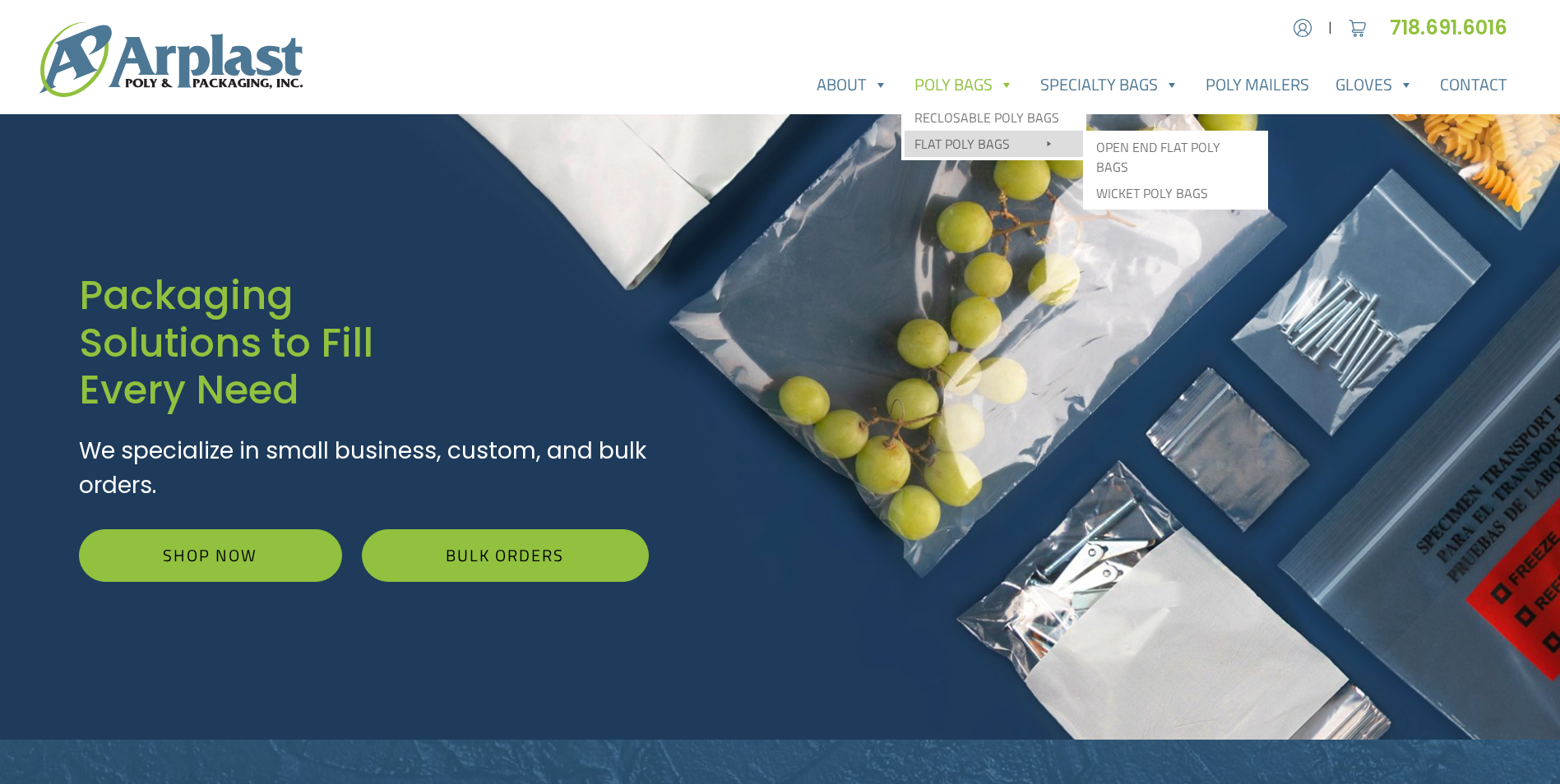
click at [973, 150] on link "Flat Poly Bags" at bounding box center [994, 144] width 178 height 27
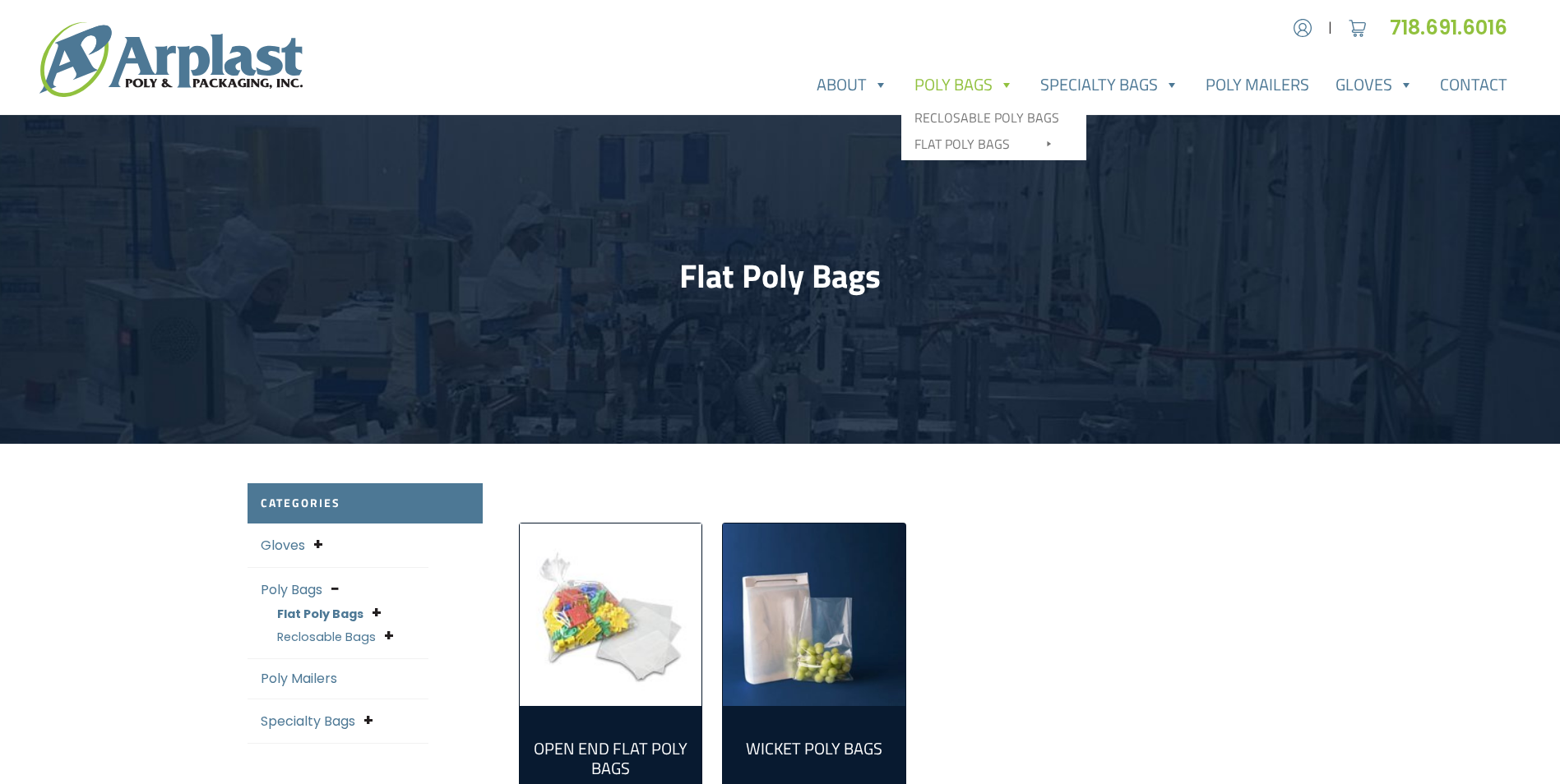
click at [960, 89] on link "Poly Bags" at bounding box center [964, 84] width 126 height 33
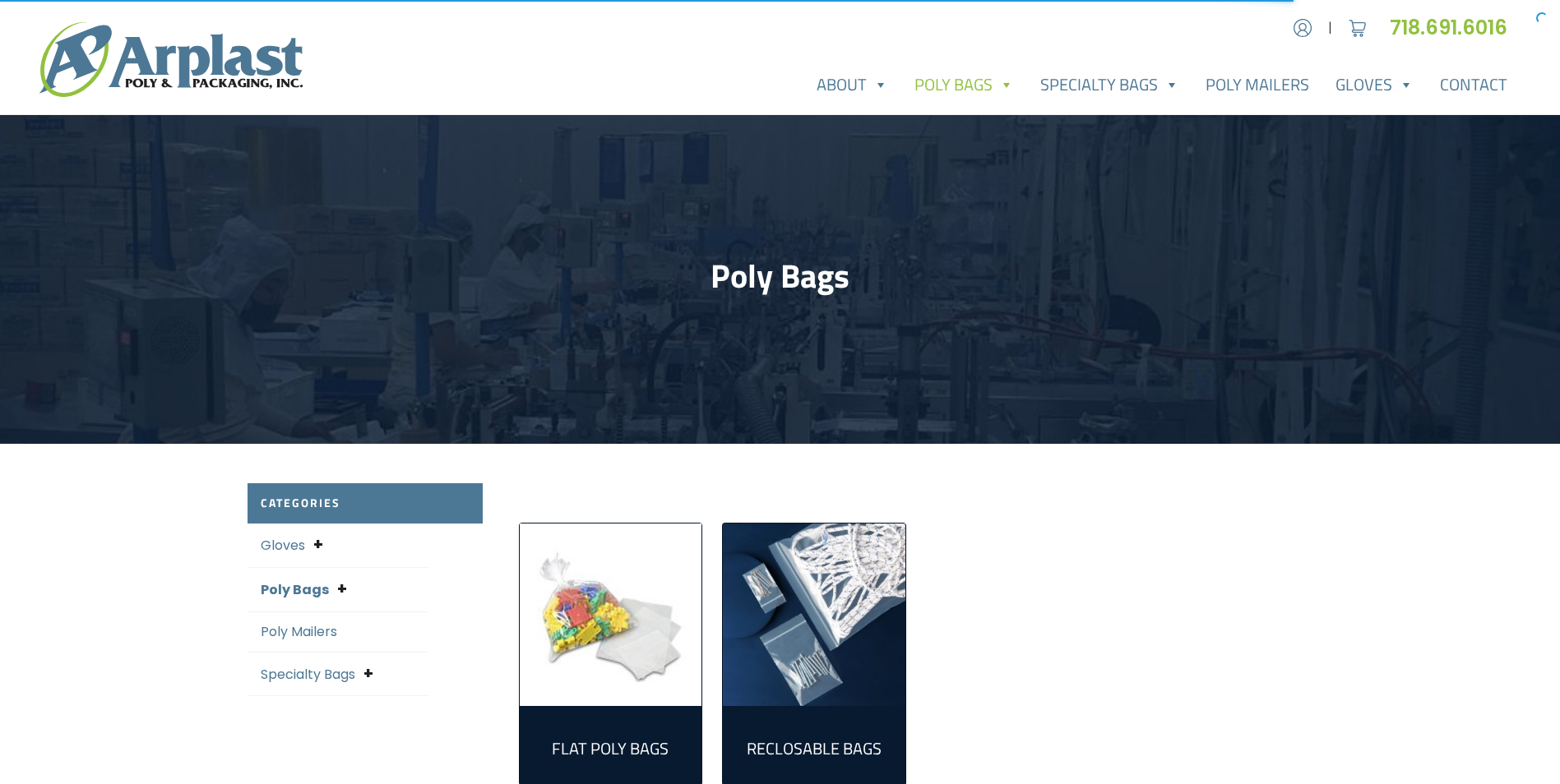
click at [959, 96] on link "Poly Bags" at bounding box center [964, 84] width 126 height 33
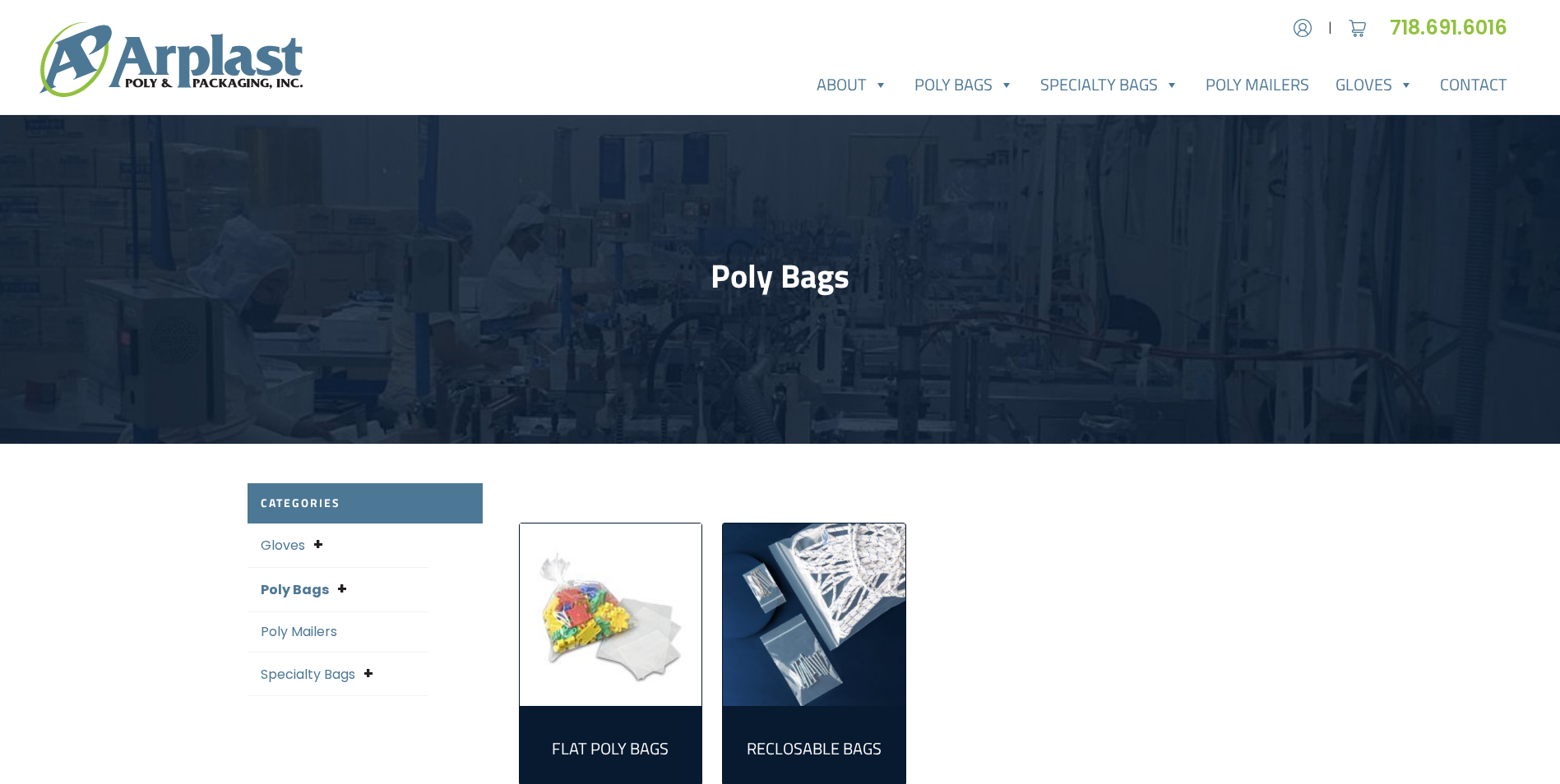
click at [797, 630] on img "Visit product category Reclosable Bags" at bounding box center [814, 615] width 183 height 183
